Goal: Subscribe to service/newsletter

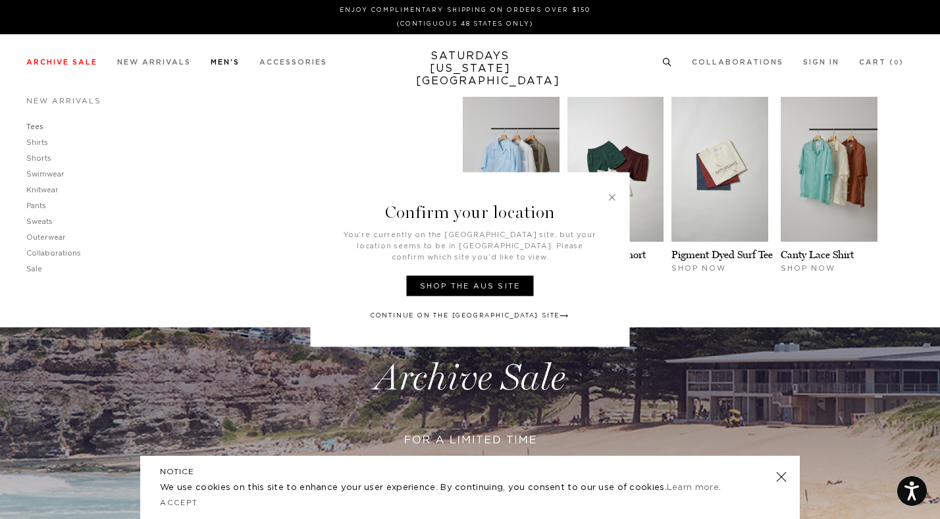
click at [34, 128] on link "Tees" at bounding box center [34, 126] width 17 height 7
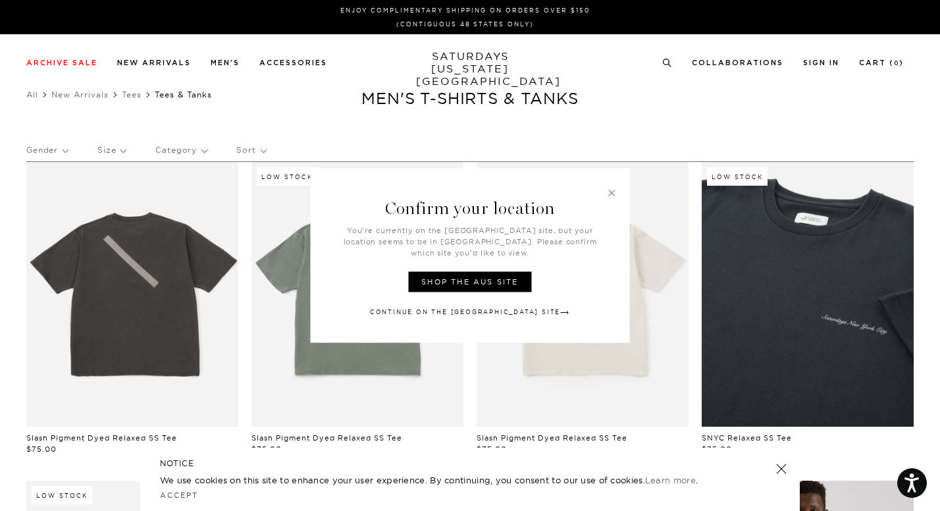
click at [614, 198] on link at bounding box center [612, 193] width 12 height 12
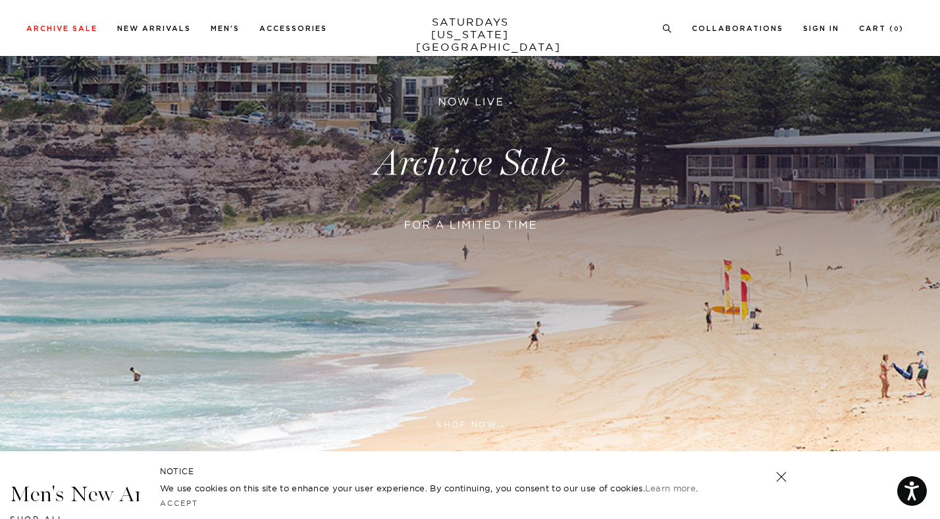
scroll to position [217, 0]
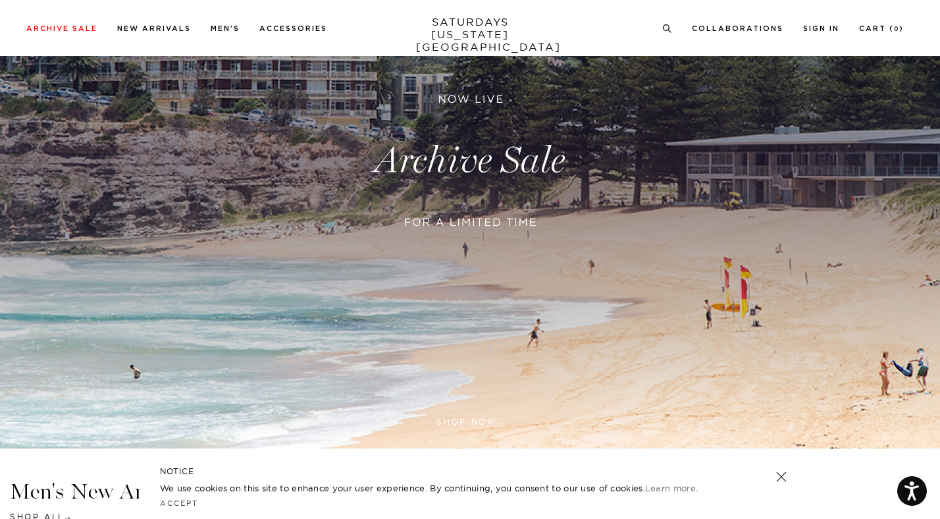
click at [786, 479] on link at bounding box center [781, 477] width 18 height 18
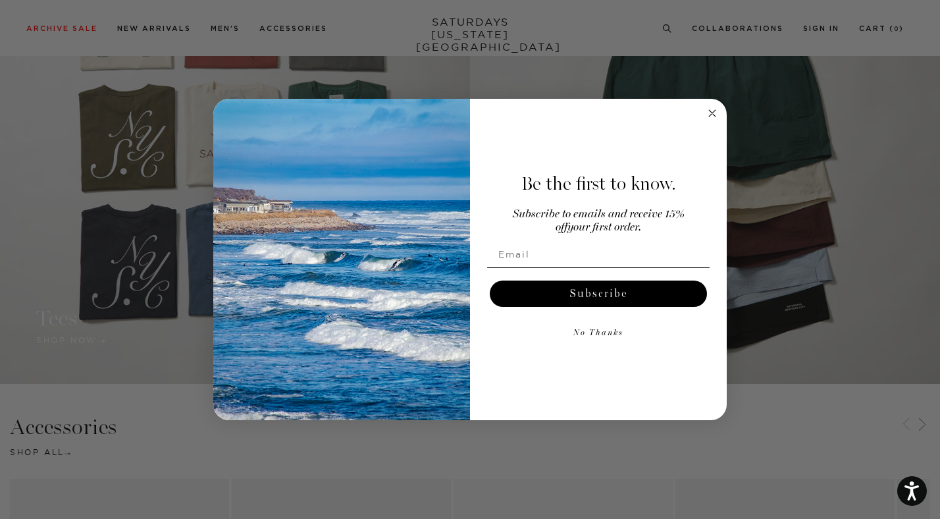
scroll to position [1161, 0]
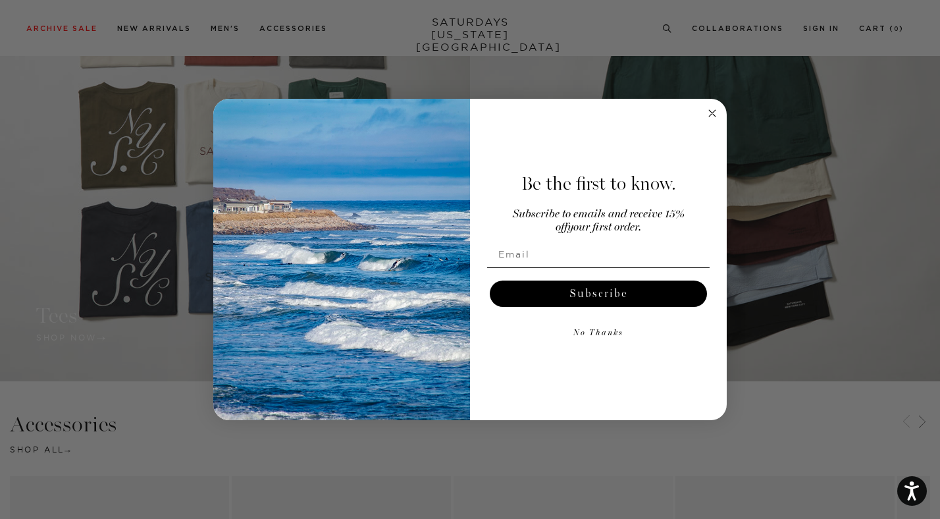
click at [541, 250] on input "Email" at bounding box center [598, 254] width 223 height 26
type input "clonsdale92@gmail.com"
click at [583, 293] on button "Subscribe" at bounding box center [598, 294] width 217 height 26
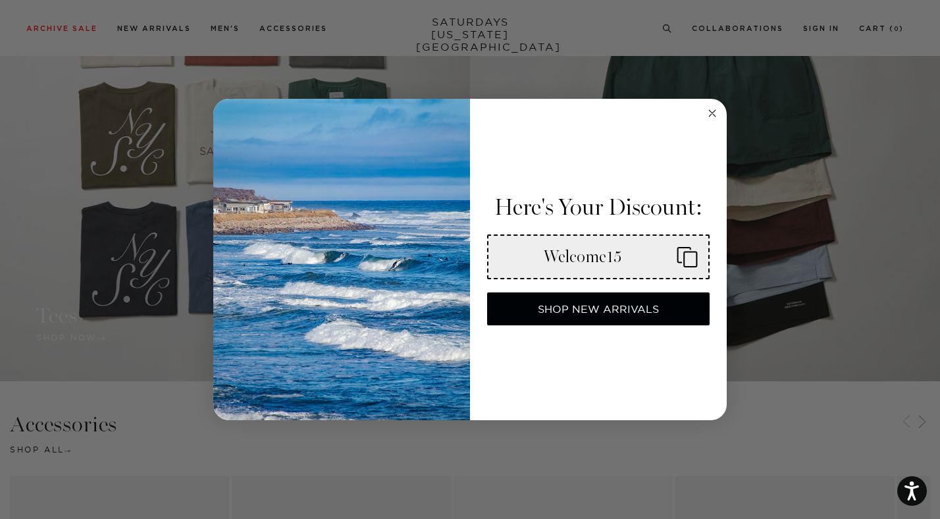
click at [709, 115] on circle "Close dialog" at bounding box center [712, 113] width 15 height 15
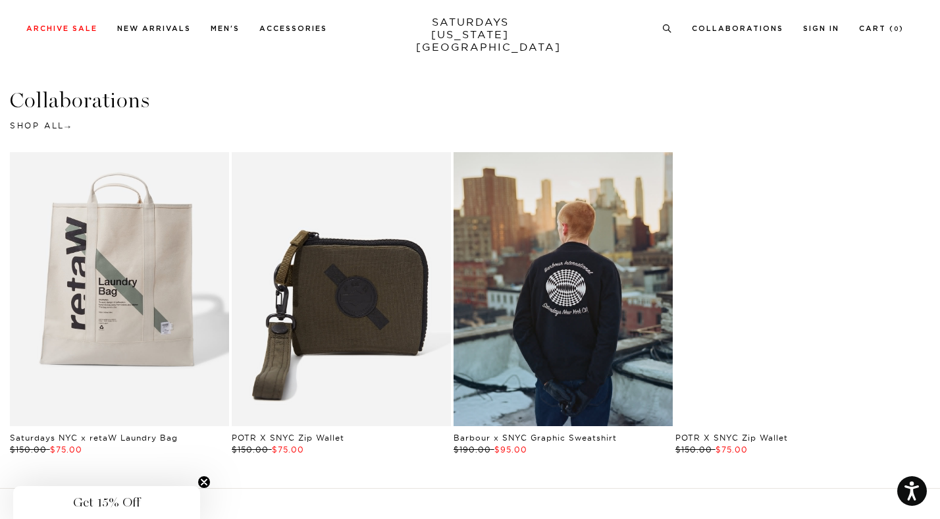
scroll to position [2405, 0]
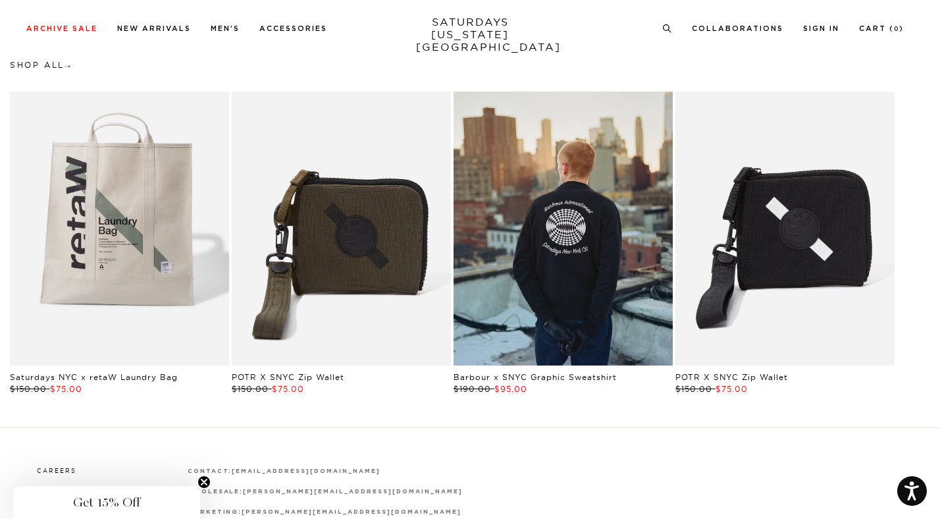
click at [475, 404] on section "Collaborations Shop All 1 / 7 Saturdays NYC x retaW Laundry Bag" at bounding box center [470, 212] width 940 height 431
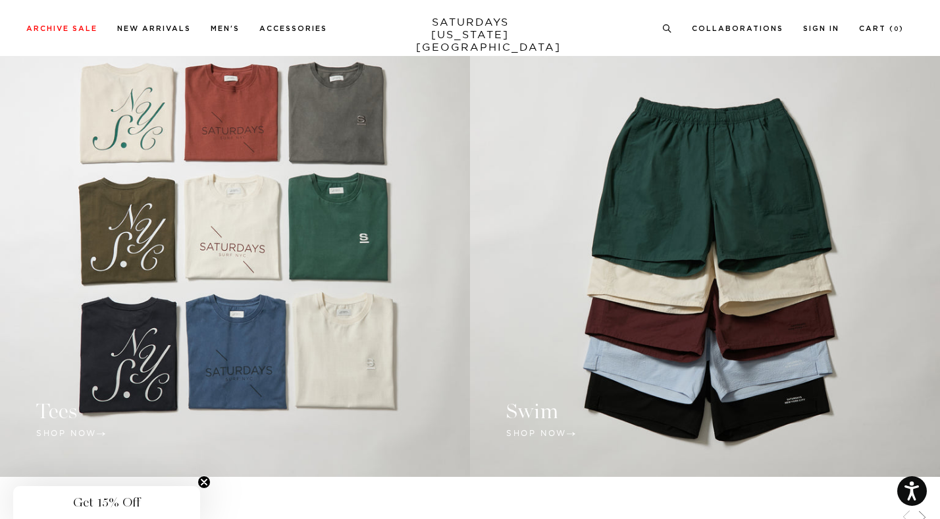
scroll to position [0, 0]
